Goal: Obtain resource: Download file/media

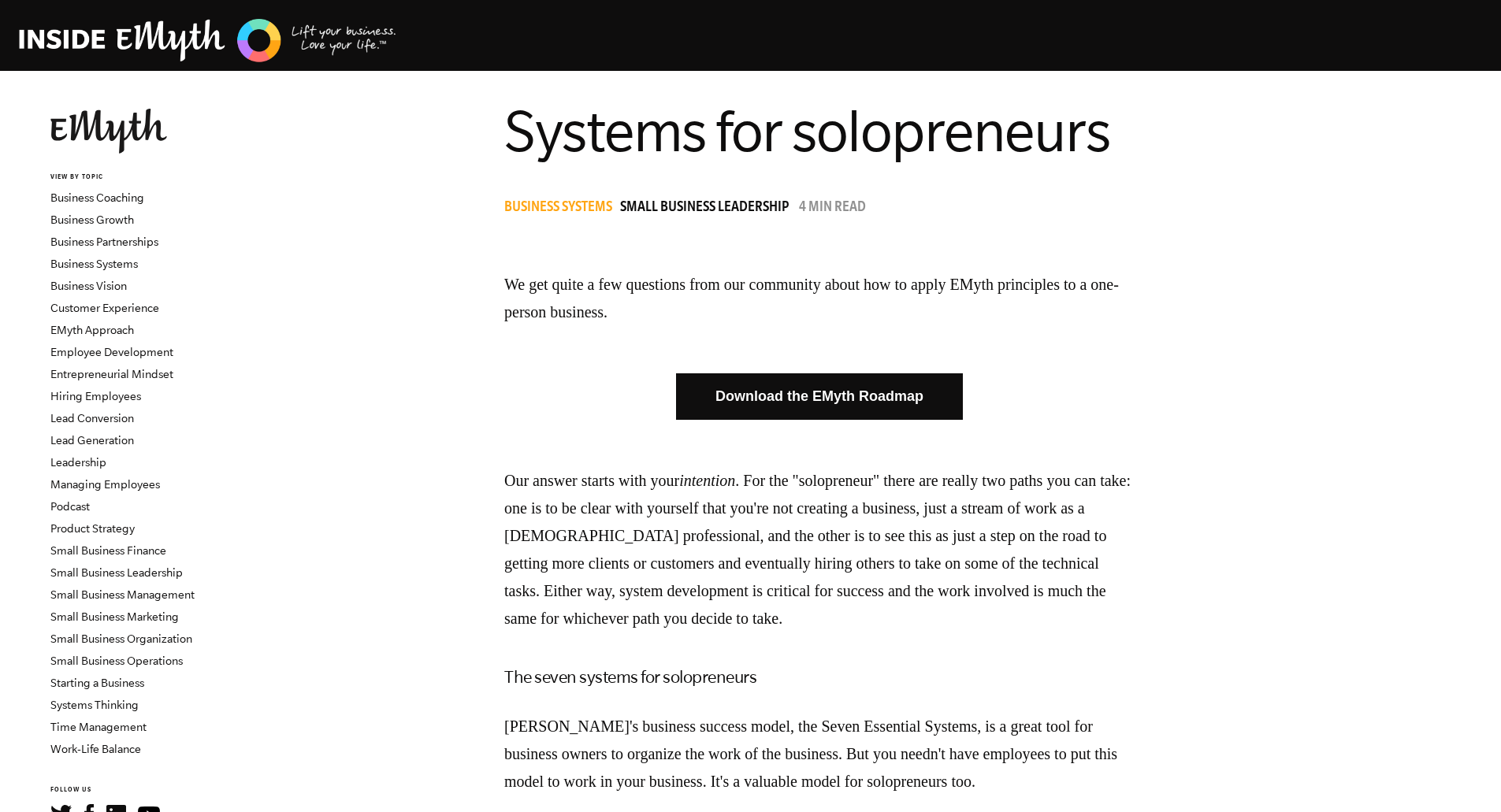
click at [859, 394] on link "Download the EMyth Roadmap" at bounding box center [819, 397] width 287 height 47
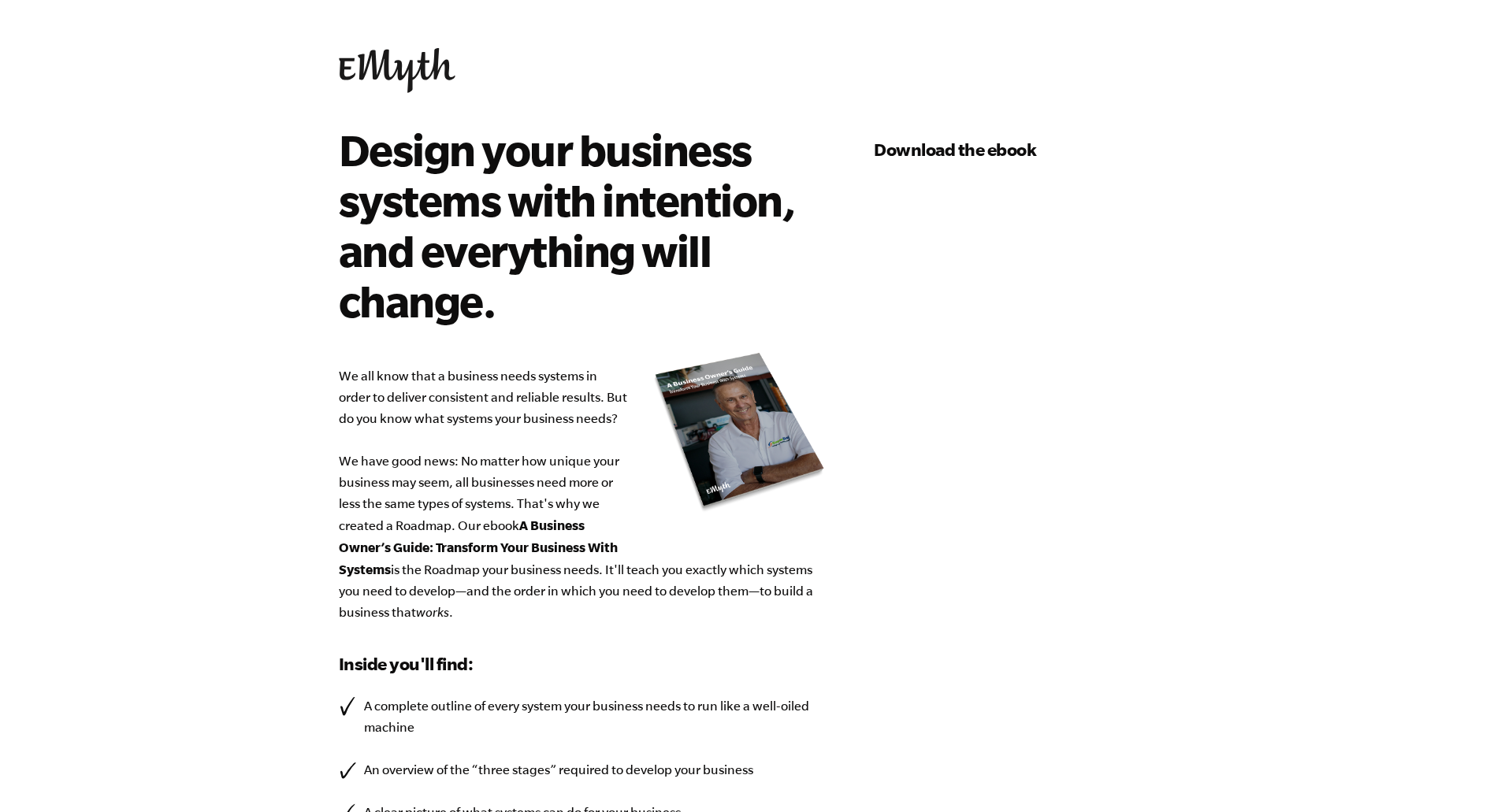
select select "76-150K"
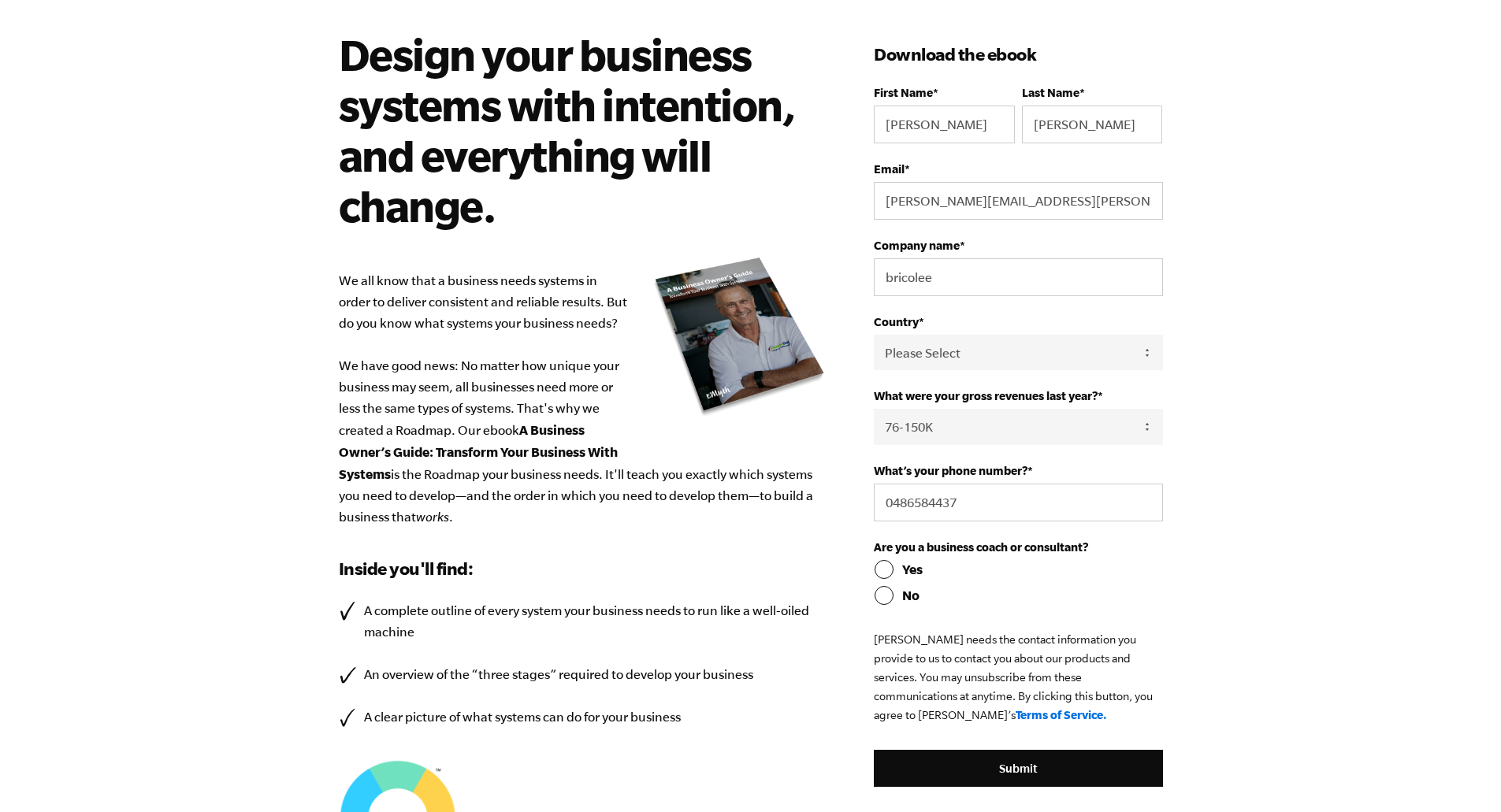
scroll to position [55, 0]
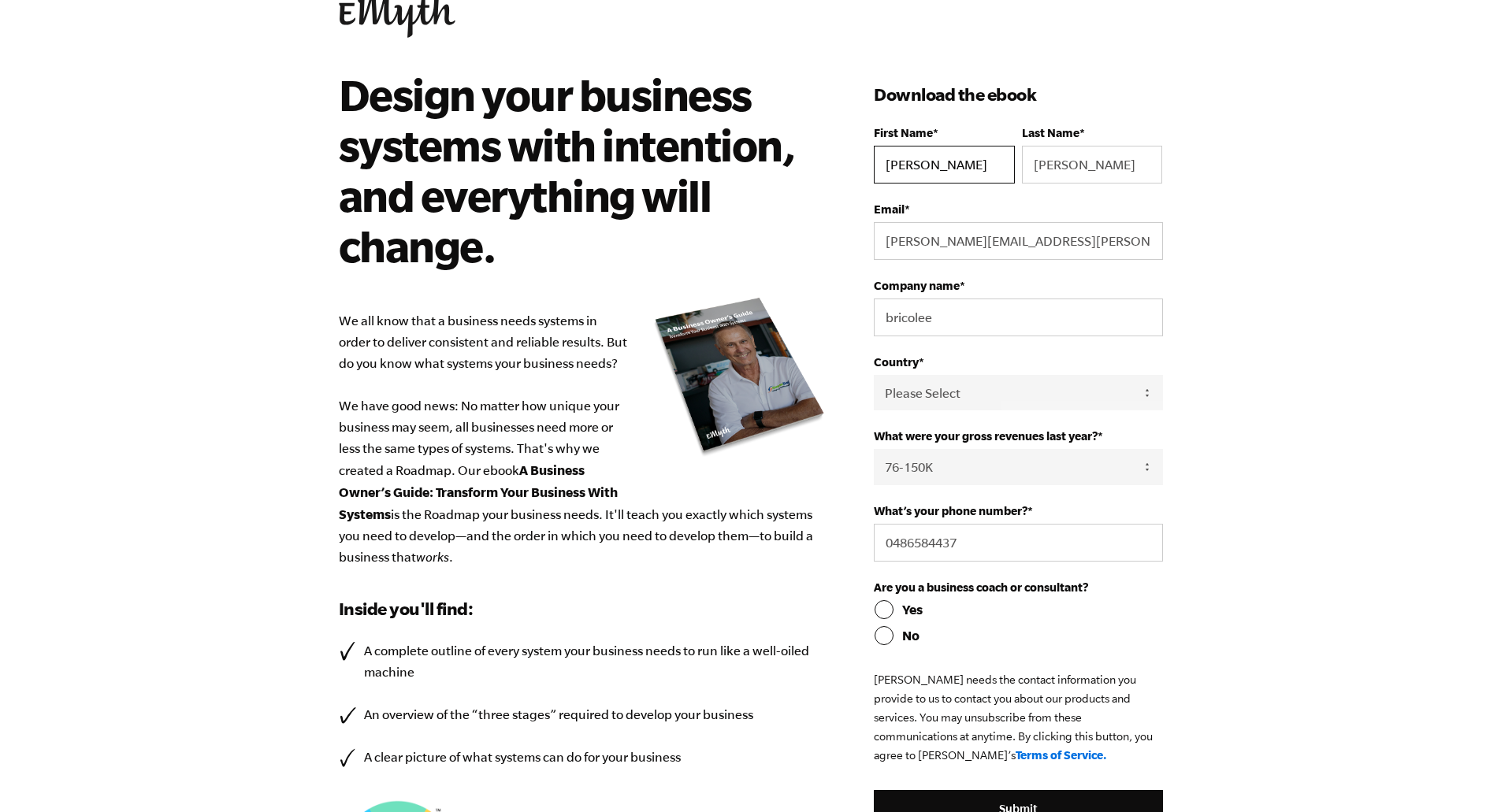
click at [922, 179] on input "[PERSON_NAME]" at bounding box center [944, 164] width 140 height 38
select select "[GEOGRAPHIC_DATA]"
click at [934, 467] on select "- Please Select - 0-75K 76-150K 151-275K 276-500K 501-750K 751-1M 1-2.5M 2.5-5M…" at bounding box center [1018, 466] width 288 height 35
select select "0-75K"
click at [874, 449] on select "- Please Select - 0-75K 76-150K 151-275K 276-500K 501-750K 751-1M 1-2.5M 2.5-5M…" at bounding box center [1018, 466] width 288 height 35
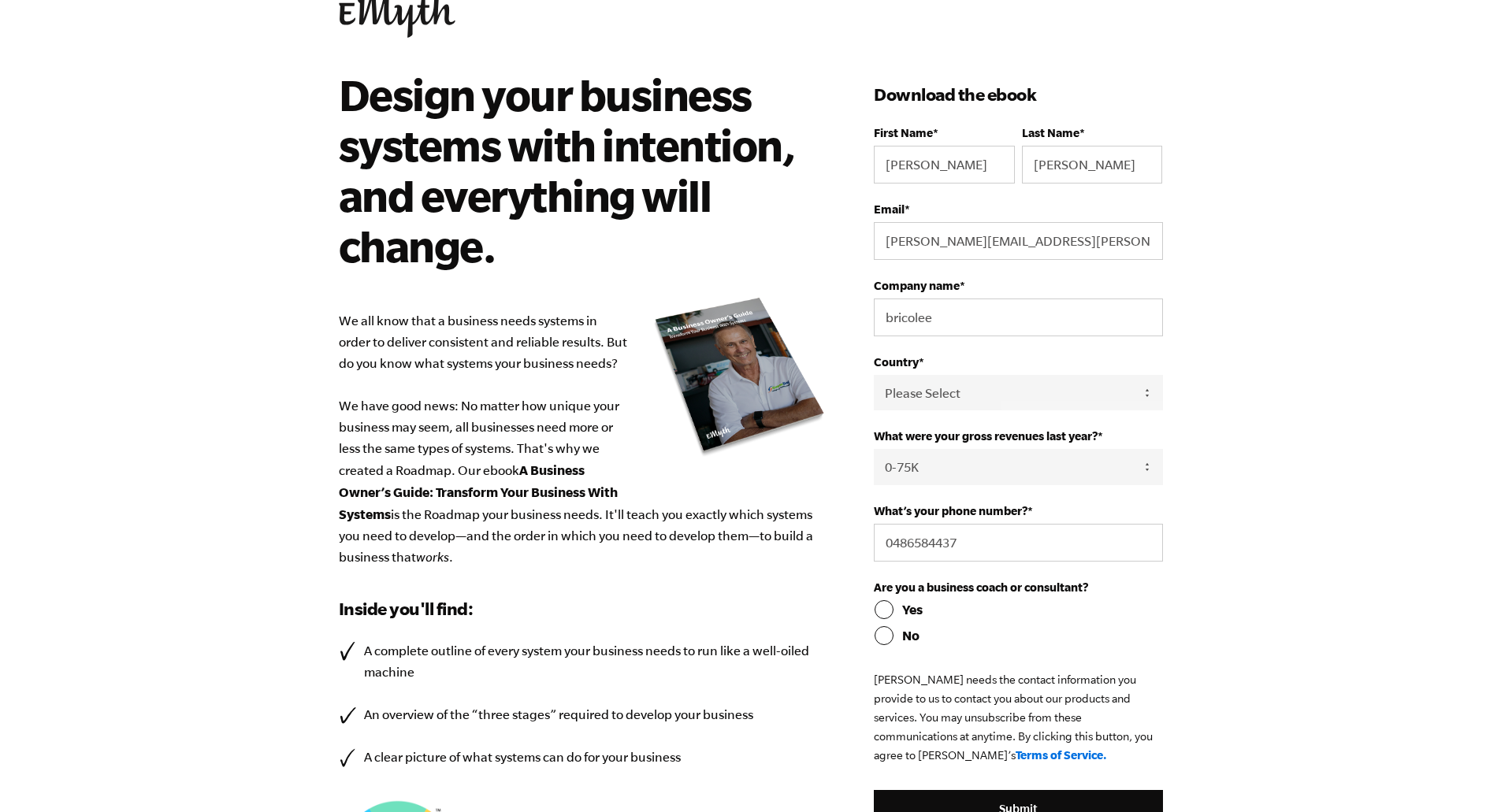
click at [885, 606] on input "Yes" at bounding box center [1018, 609] width 288 height 19
radio input "true"
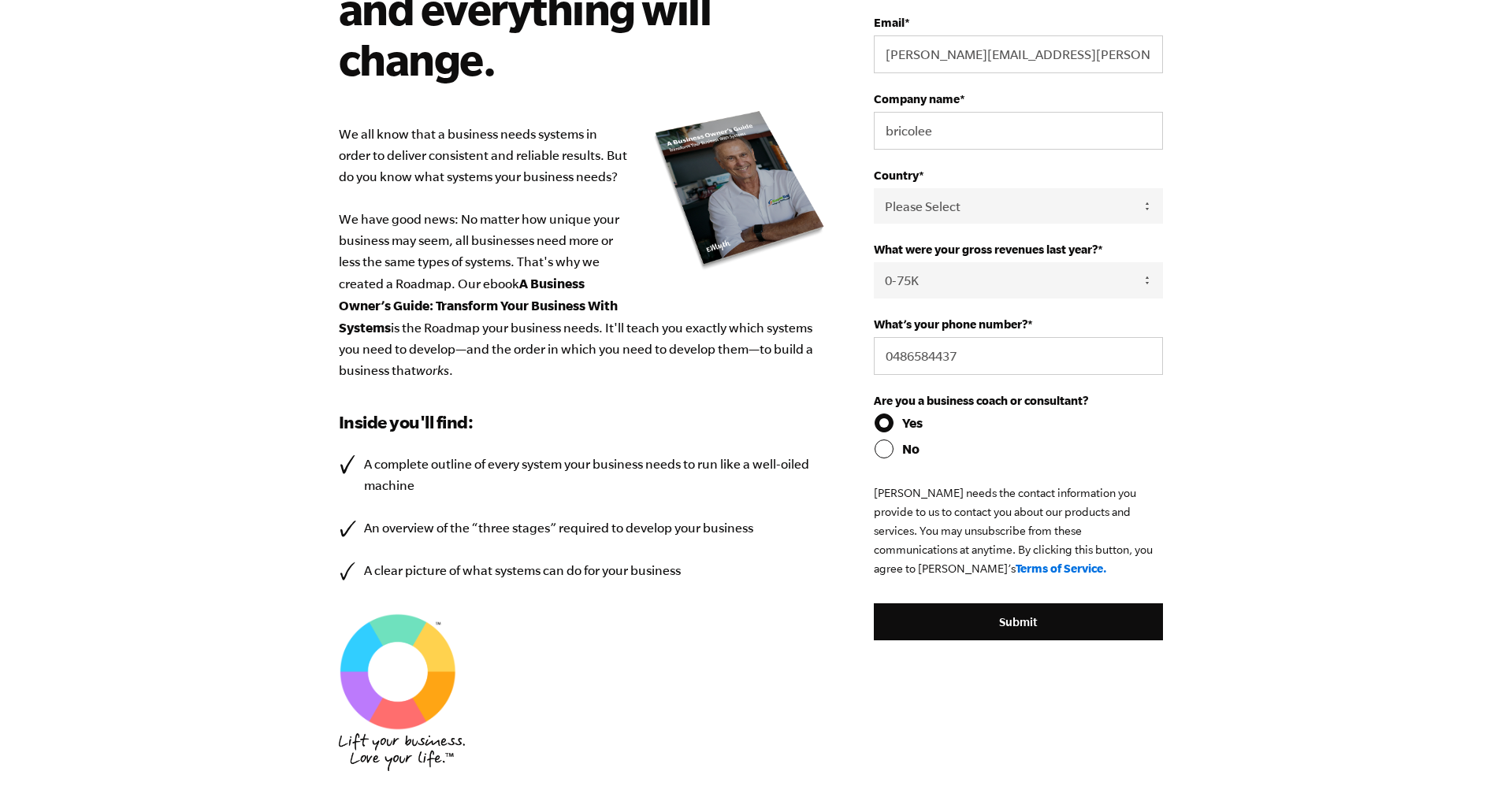
scroll to position [292, 0]
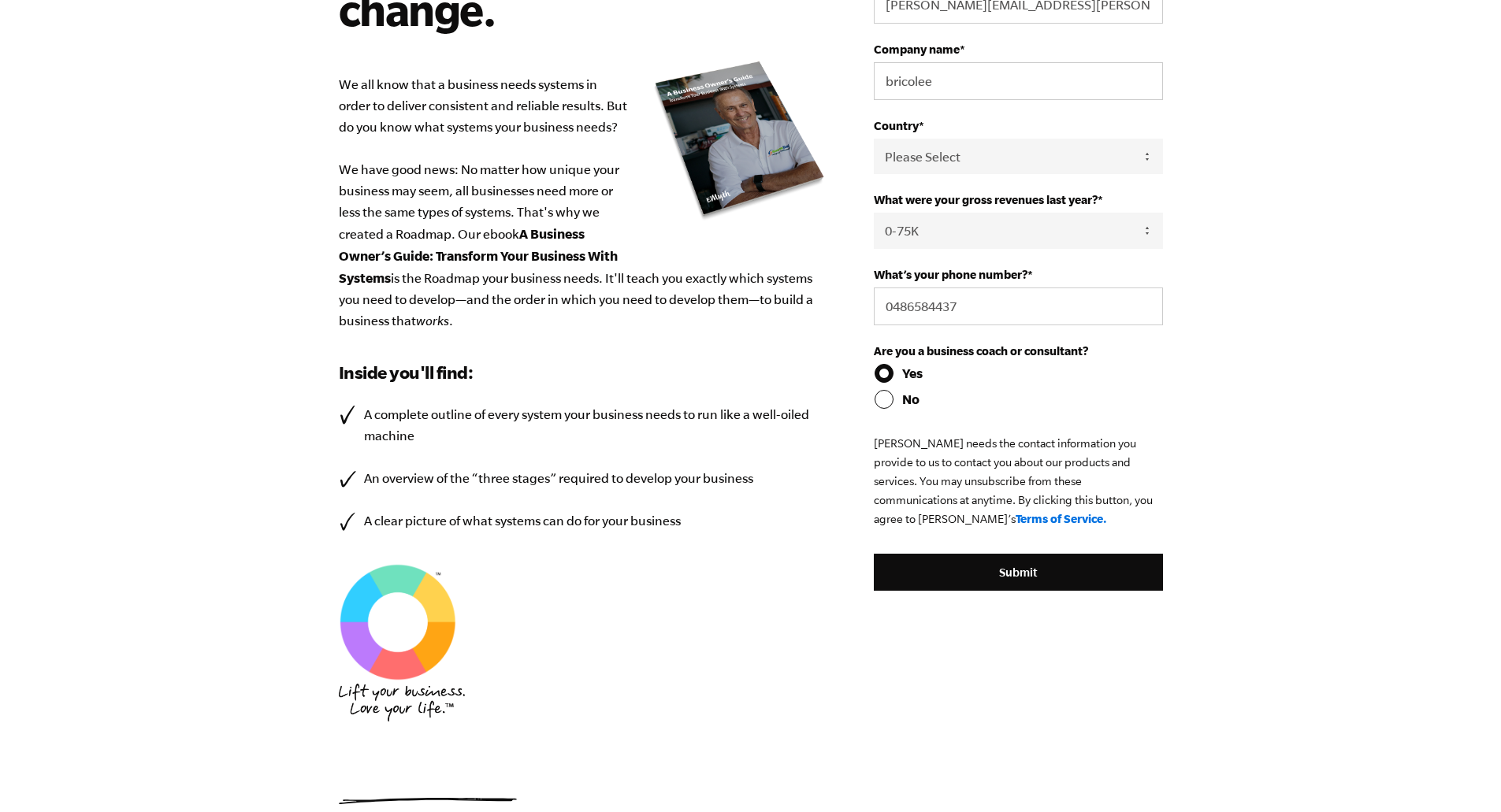
click at [888, 400] on input "No" at bounding box center [1018, 399] width 288 height 19
radio input "true"
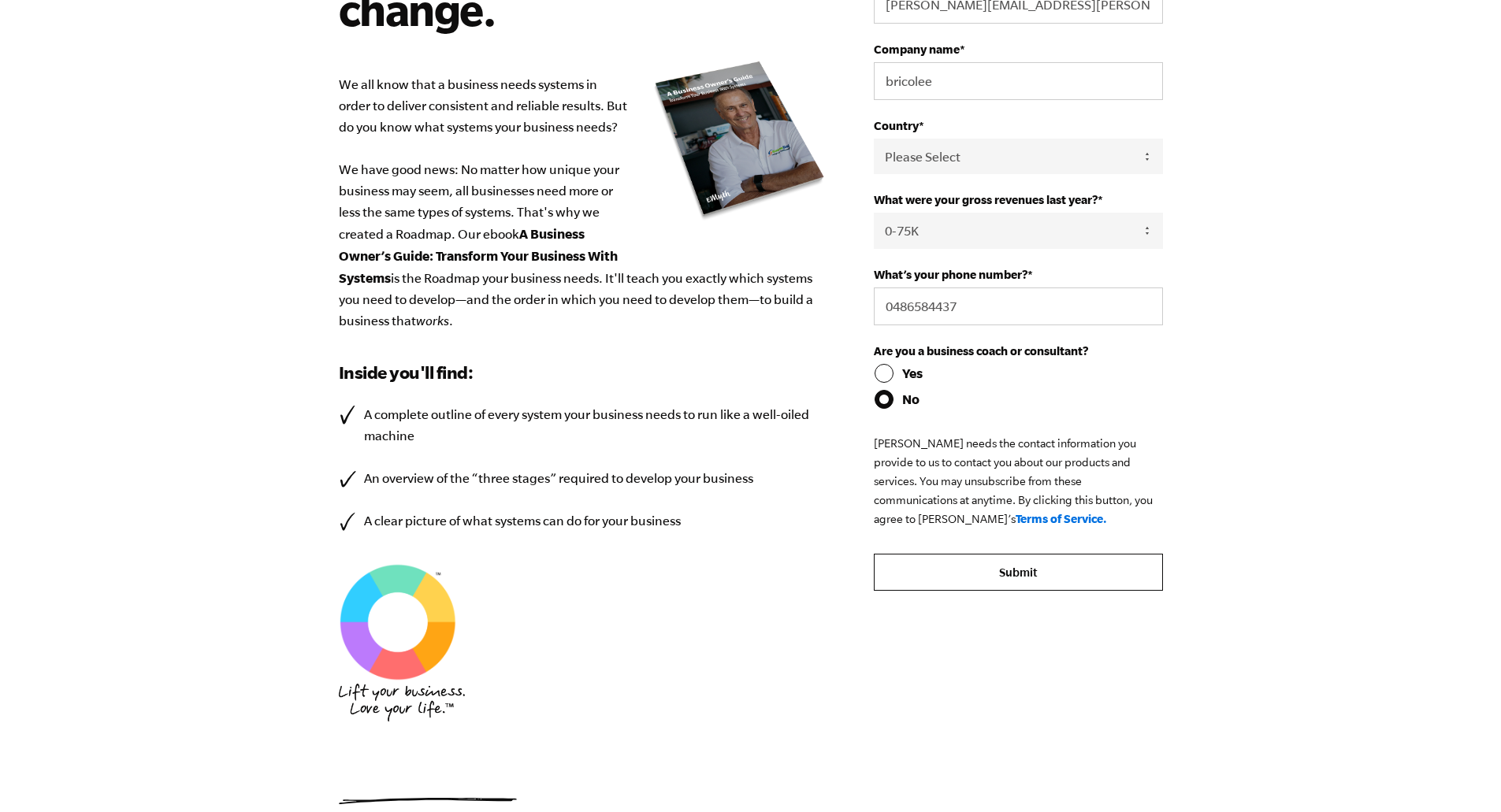
click at [973, 568] on input "Submit" at bounding box center [1018, 572] width 288 height 38
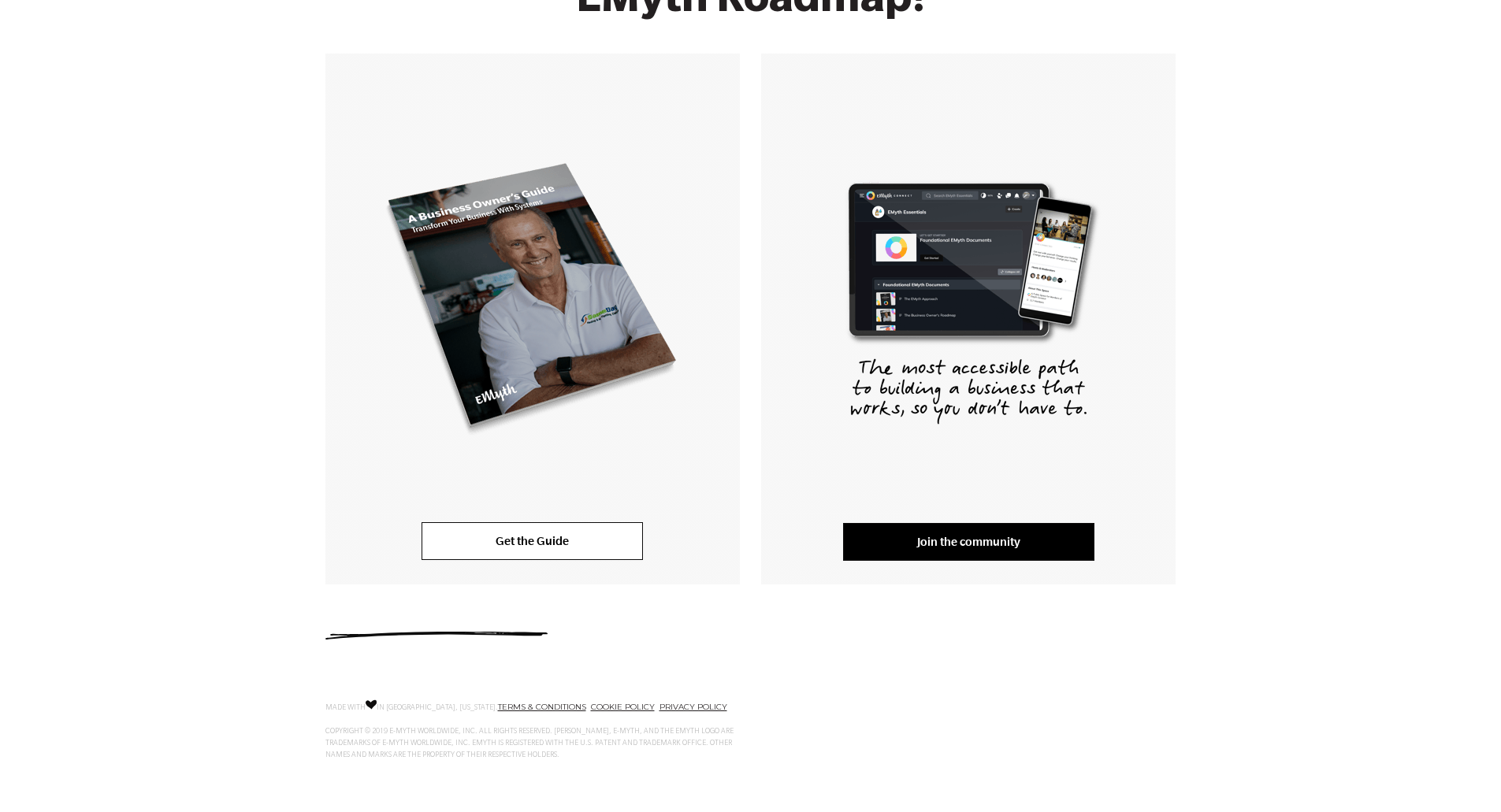
scroll to position [231, 0]
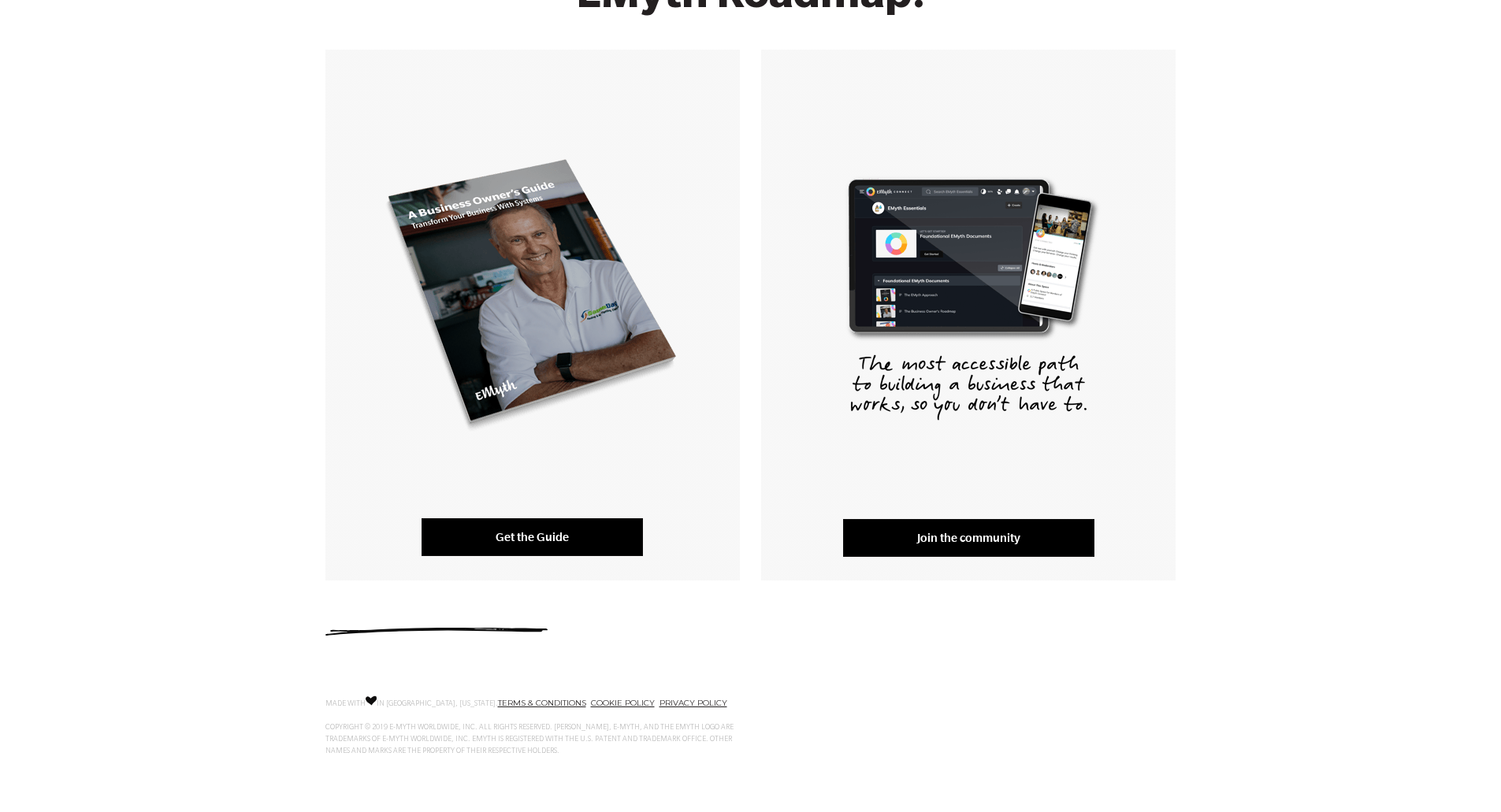
click at [530, 537] on link "Get the Guide" at bounding box center [532, 536] width 221 height 38
